Goal: Task Accomplishment & Management: Manage account settings

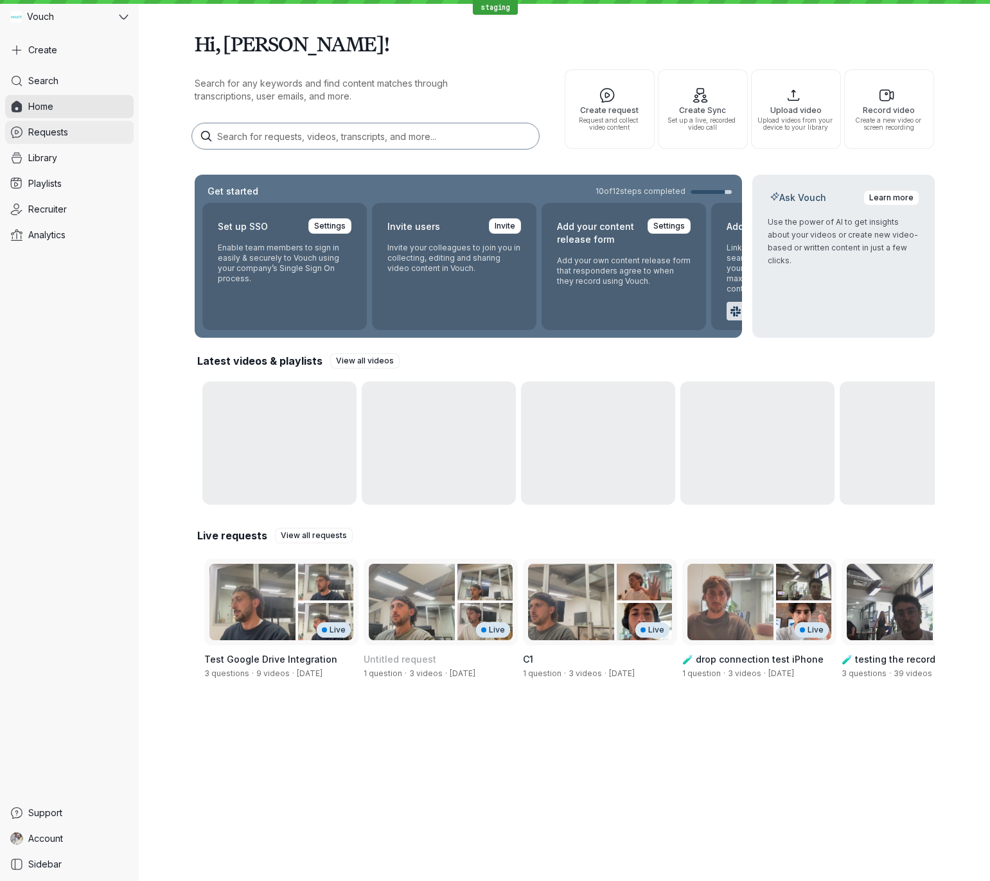
click at [63, 133] on span "Requests" at bounding box center [48, 132] width 40 height 13
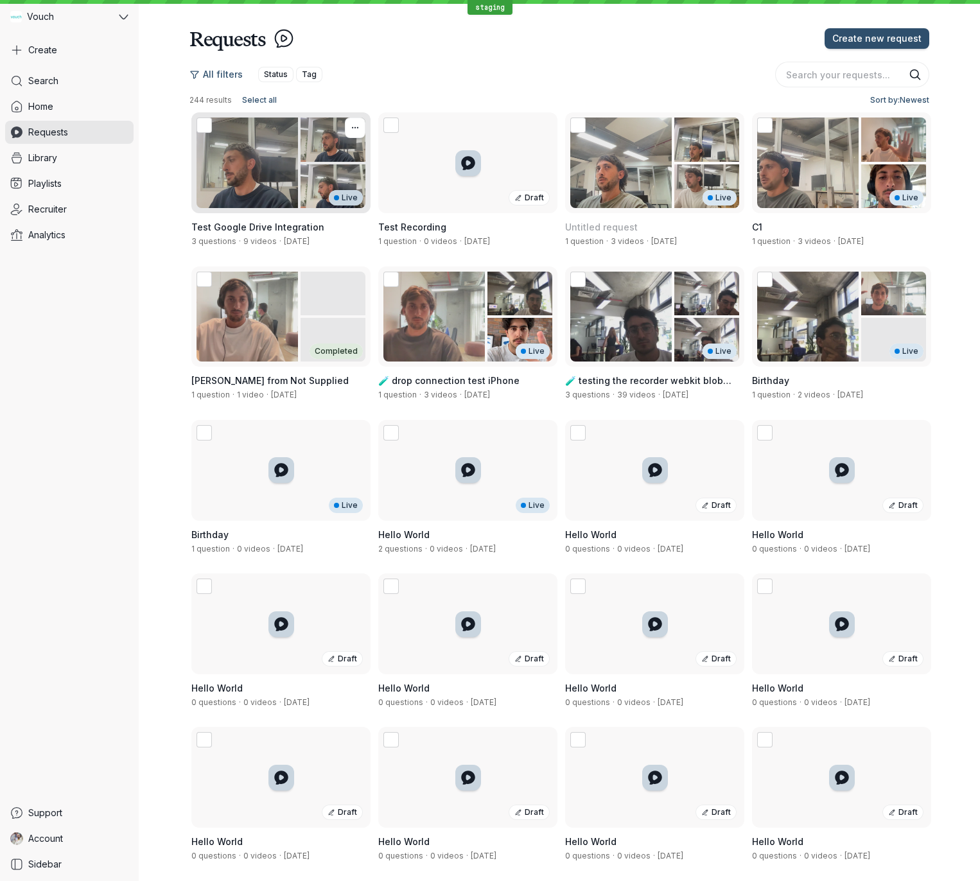
click at [280, 169] on div "Live" at bounding box center [280, 162] width 179 height 101
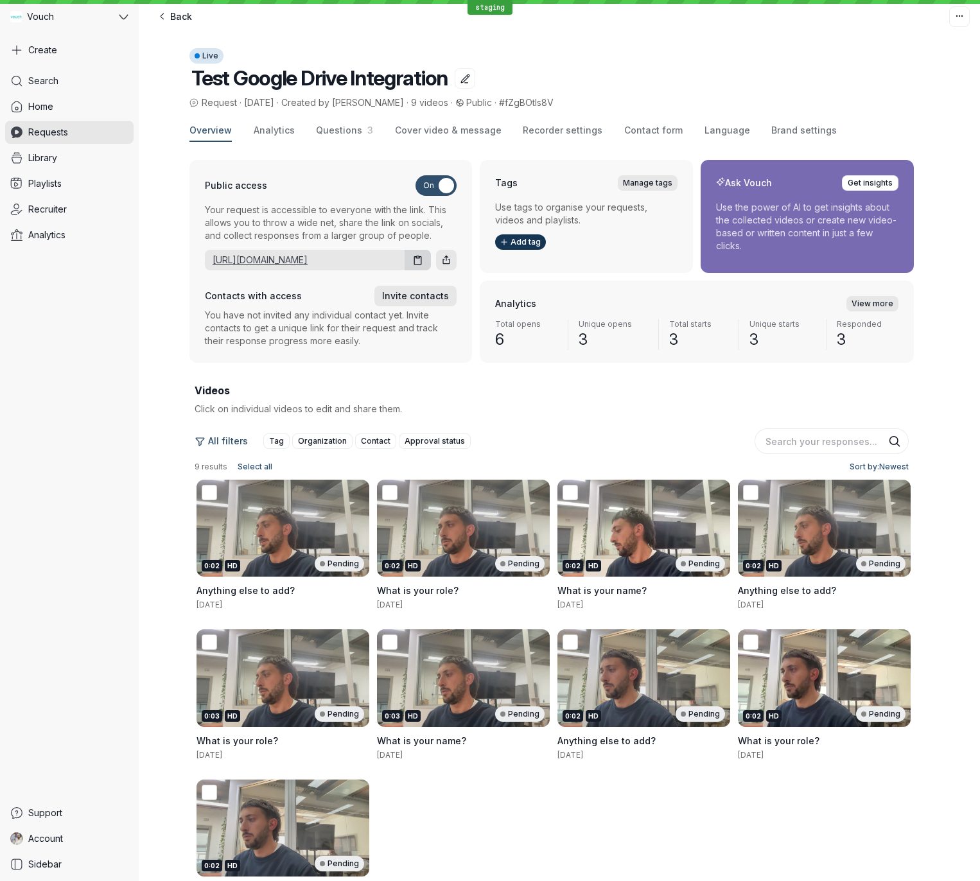
click at [284, 263] on link "[URL][DOMAIN_NAME]" at bounding box center [302, 260] width 195 height 13
click at [395, 127] on span "Cover video & message" at bounding box center [448, 130] width 107 height 13
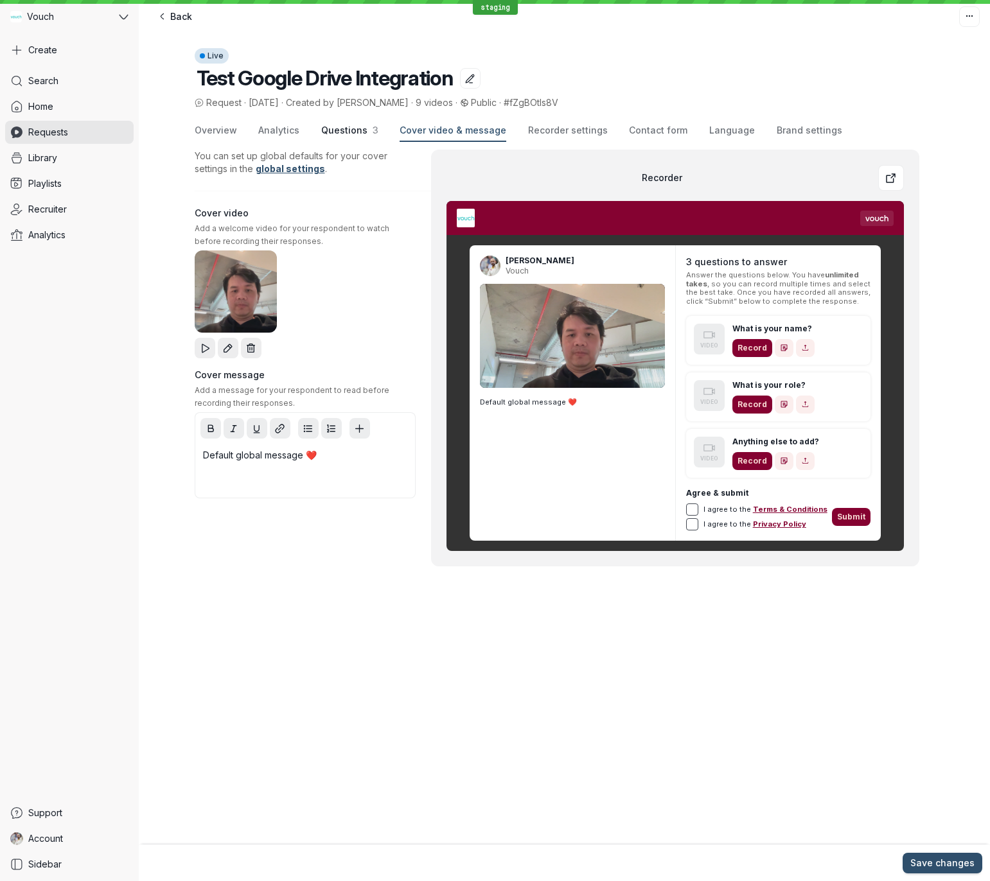
click at [345, 132] on span "Questions" at bounding box center [344, 130] width 46 height 11
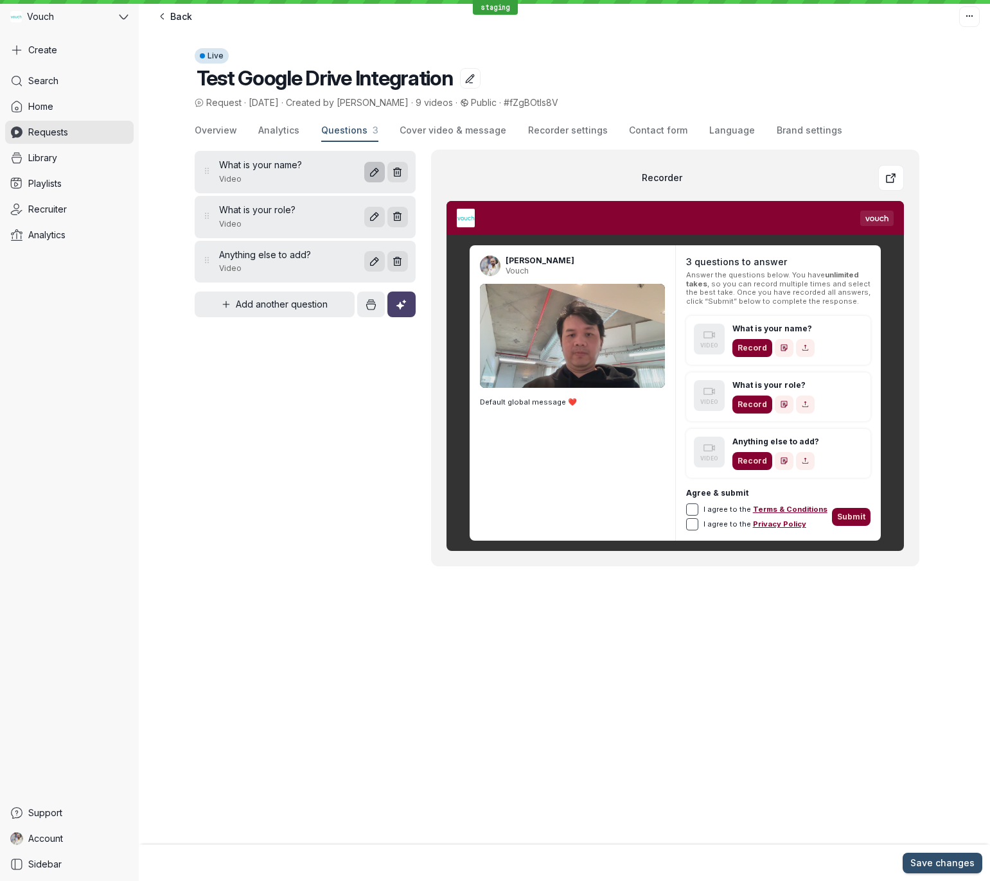
click at [372, 174] on icon "Edit question" at bounding box center [374, 172] width 11 height 11
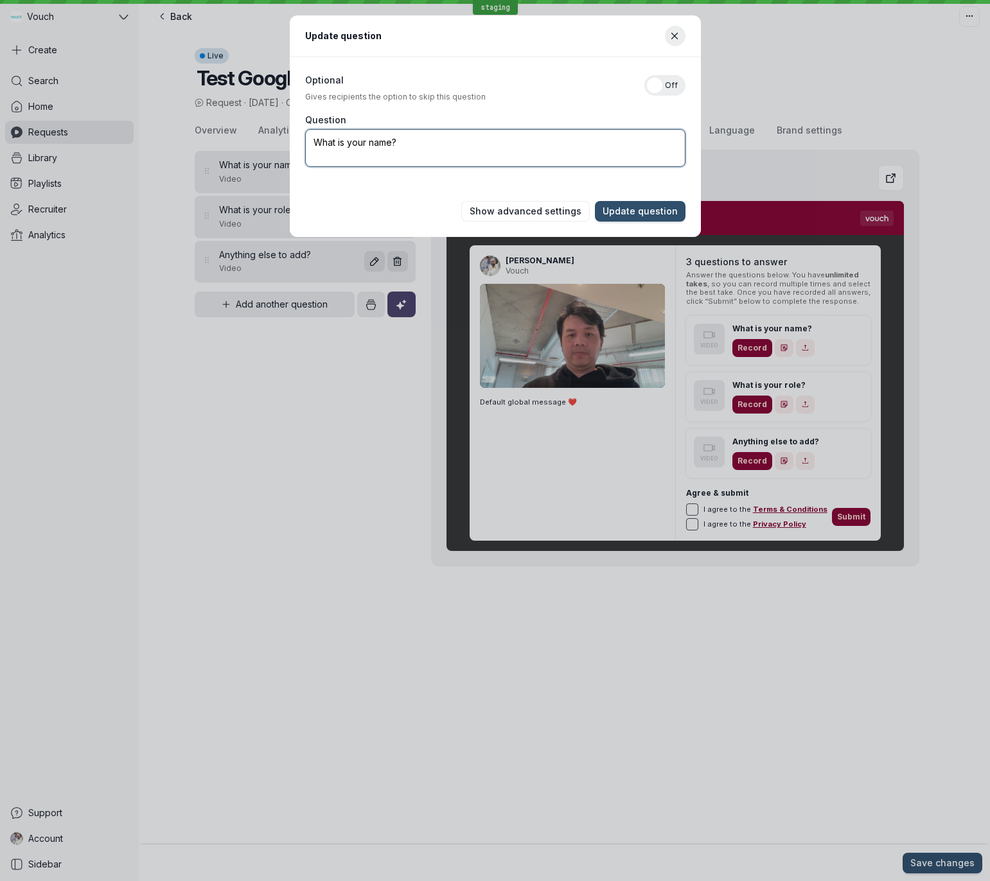
click at [393, 143] on textarea "What is your name?" at bounding box center [495, 148] width 380 height 38
type textarea "What is your name2?"
click at [654, 214] on span "Update question" at bounding box center [640, 211] width 75 height 13
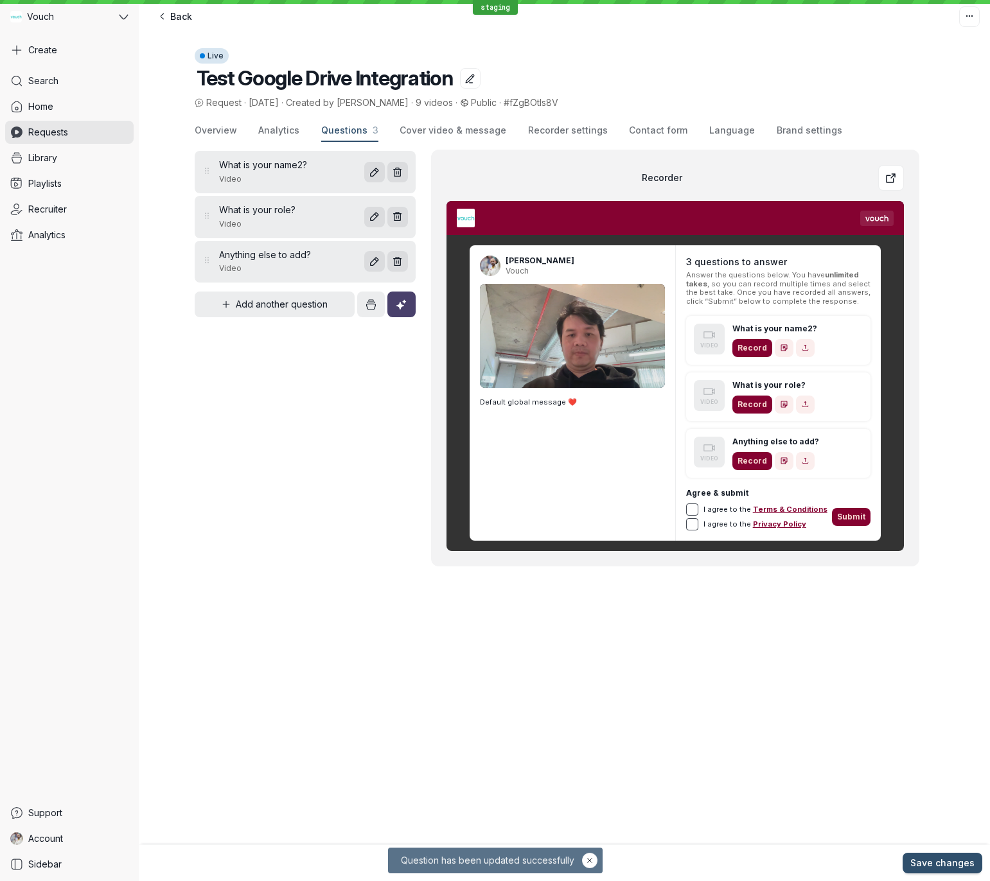
click at [882, 109] on div "Request · [DATE] · Created by [PERSON_NAME] · 9 videos · Public · #fZgBOtIs8V" at bounding box center [565, 102] width 740 height 13
